Goal: Find contact information: Find contact information

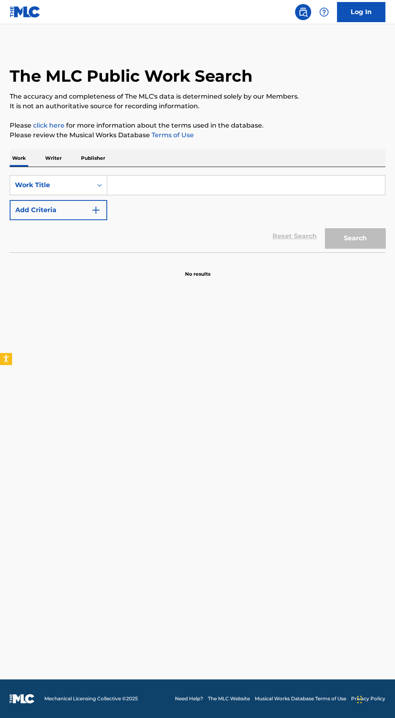
click at [323, 12] on img at bounding box center [324, 12] width 10 height 10
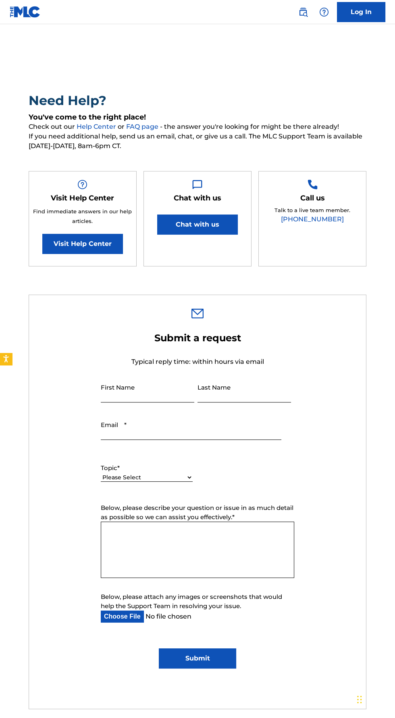
click at [277, 8] on nav "Log In" at bounding box center [197, 12] width 395 height 24
click at [302, 11] on img at bounding box center [303, 12] width 10 height 10
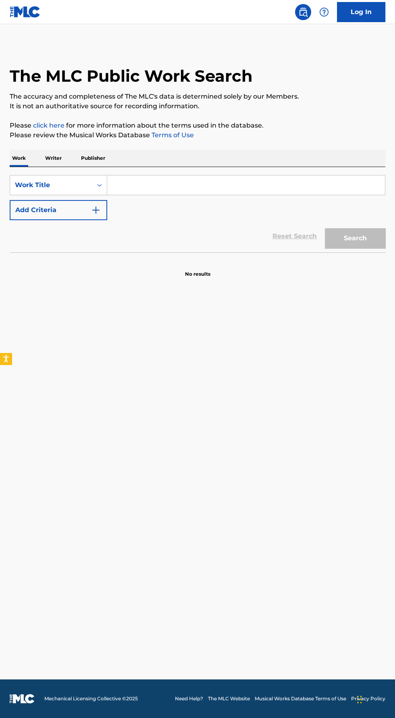
click at [149, 185] on input "Search Form" at bounding box center [245, 185] width 277 height 19
